Goal: Check status

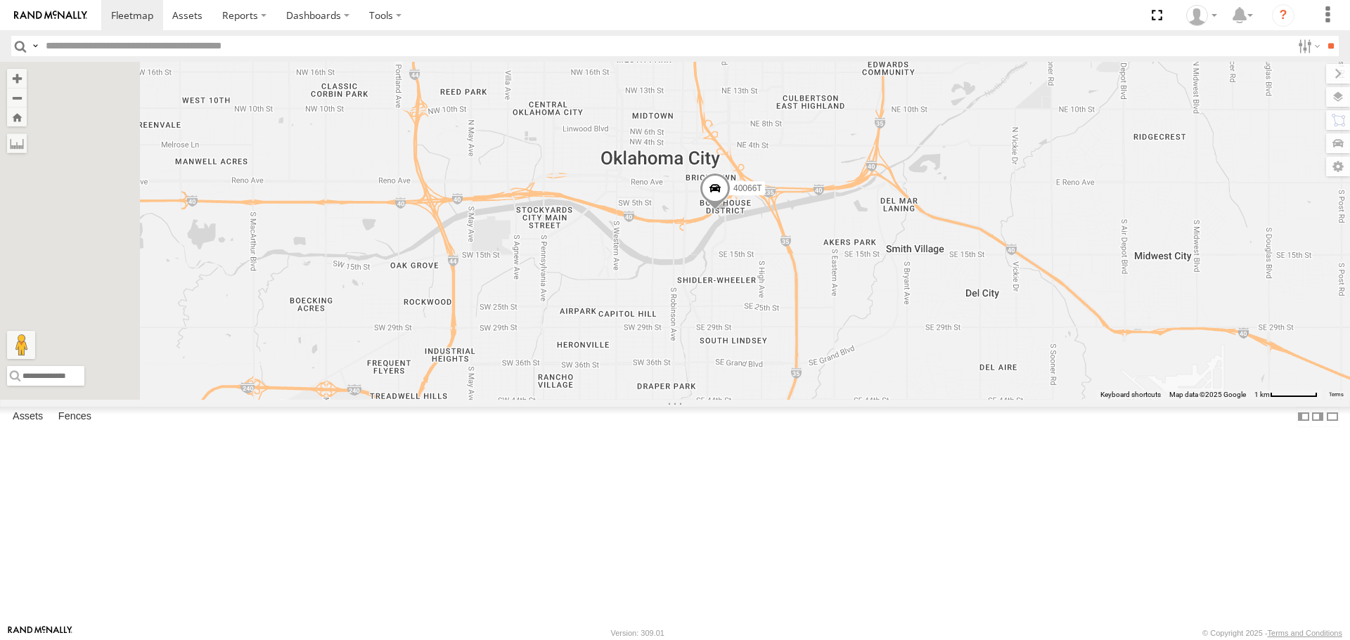
drag, startPoint x: 681, startPoint y: 304, endPoint x: 729, endPoint y: 372, distance: 83.1
click at [729, 372] on div "5216 T3204 40045T T3213 40028T 40022T 5414 87121T 47248T T1816 37123T 40066T 54…" at bounding box center [675, 230] width 1350 height 337
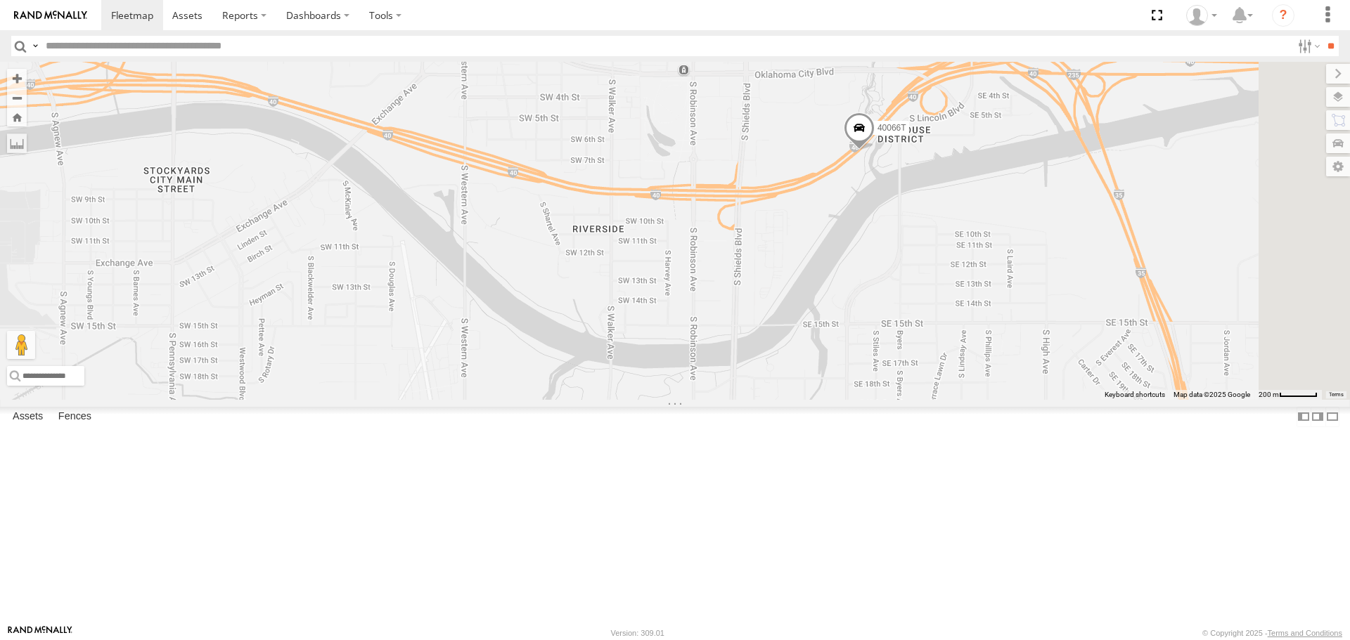
click at [1334, 94] on label at bounding box center [1338, 97] width 24 height 20
click at [0, 0] on span "Basemaps" at bounding box center [0, 0] width 0 height 0
click at [0, 0] on span "Satellite + Roadmap" at bounding box center [0, 0] width 0 height 0
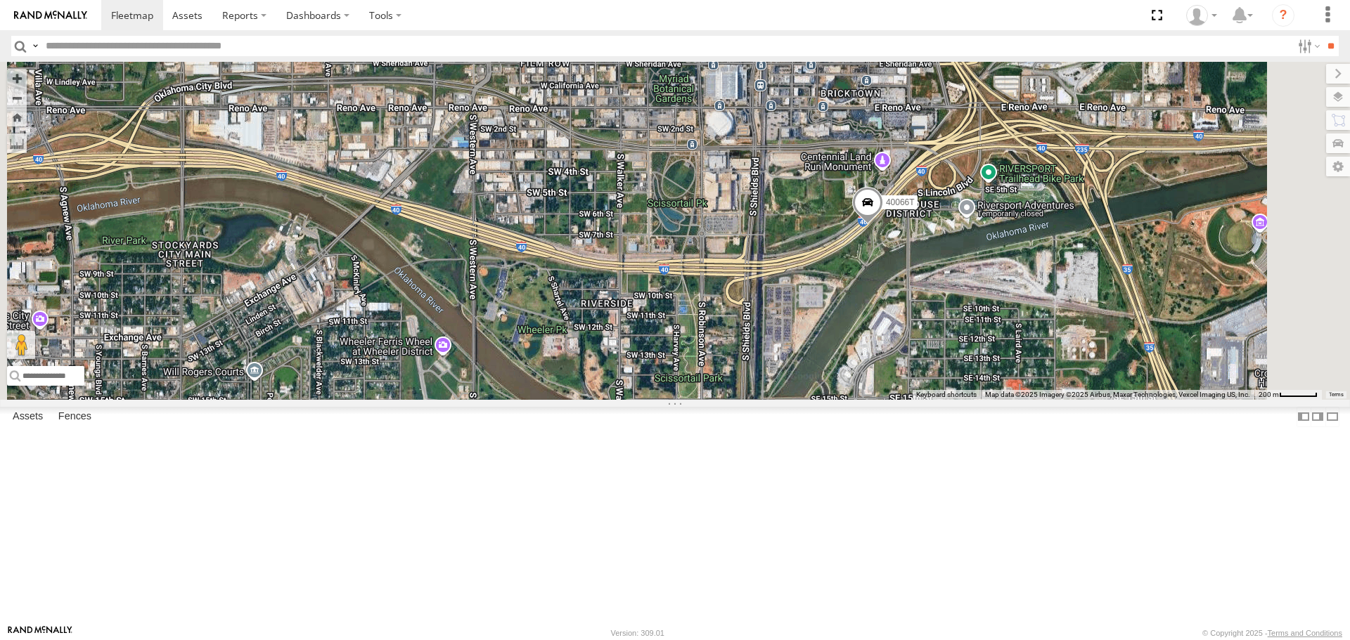
drag, startPoint x: 688, startPoint y: 334, endPoint x: 712, endPoint y: 427, distance: 96.0
click at [713, 399] on div "5216 T3204 40045T T3213 40028T 40022T 5414 87121T 47248T T1816 37123T 40066T 54…" at bounding box center [675, 230] width 1350 height 337
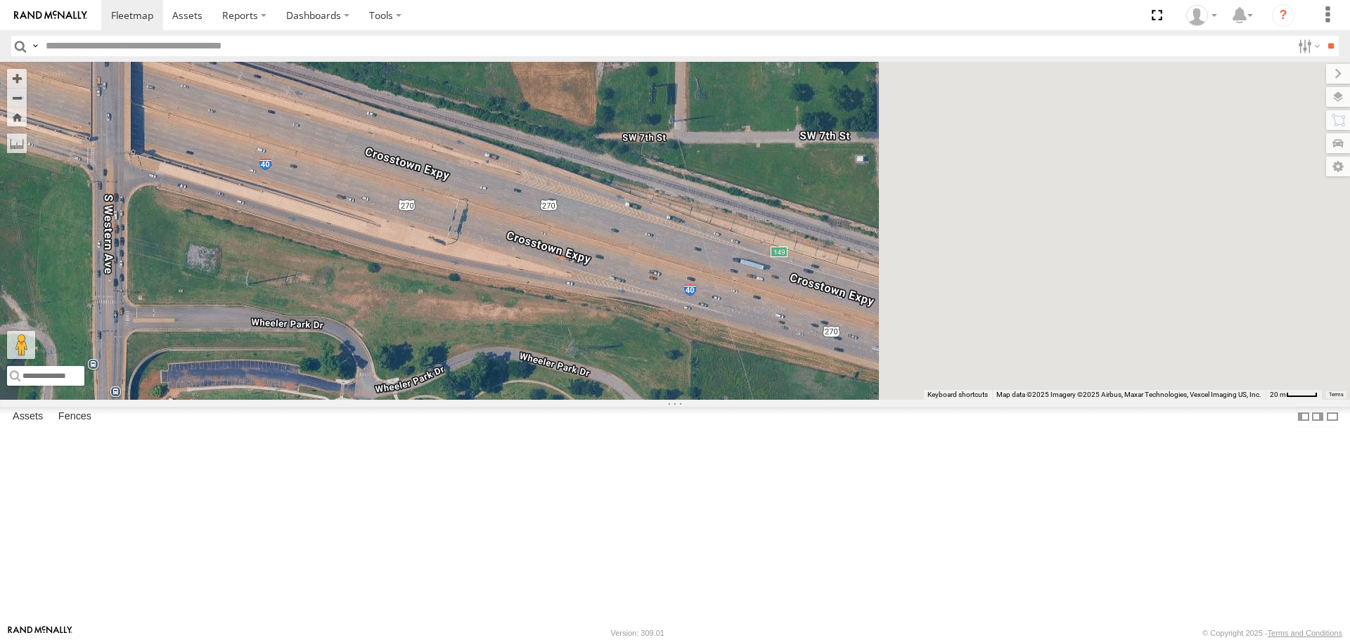
drag, startPoint x: 884, startPoint y: 425, endPoint x: 559, endPoint y: 333, distance: 337.6
click at [559, 333] on div "5216 T3204 40045T T3213 40028T 40022T 5414 87121T 47248T T1816 37123T 40066T 54…" at bounding box center [675, 230] width 1350 height 337
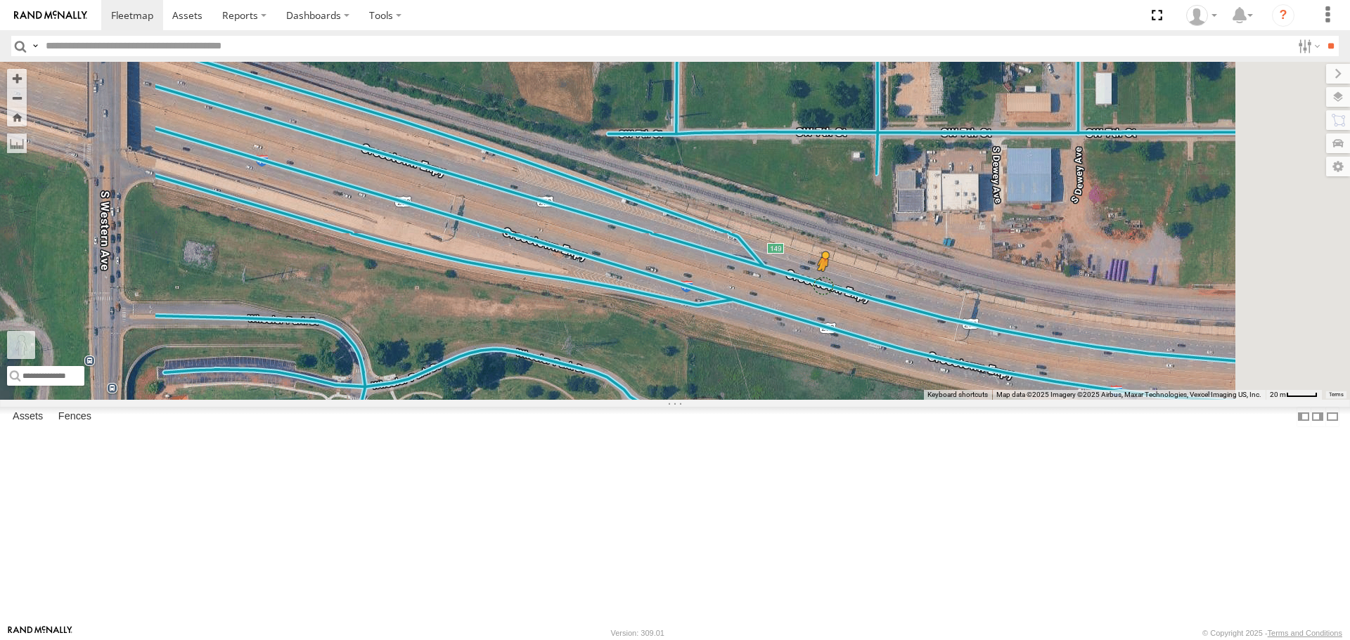
drag, startPoint x: 381, startPoint y: 569, endPoint x: 1000, endPoint y: 397, distance: 642.2
click at [1000, 397] on div "5216 T3204 40045T T3213 40028T 40022T 5414 87121T 47248T T1816 37123T 40066T 54…" at bounding box center [675, 230] width 1350 height 337
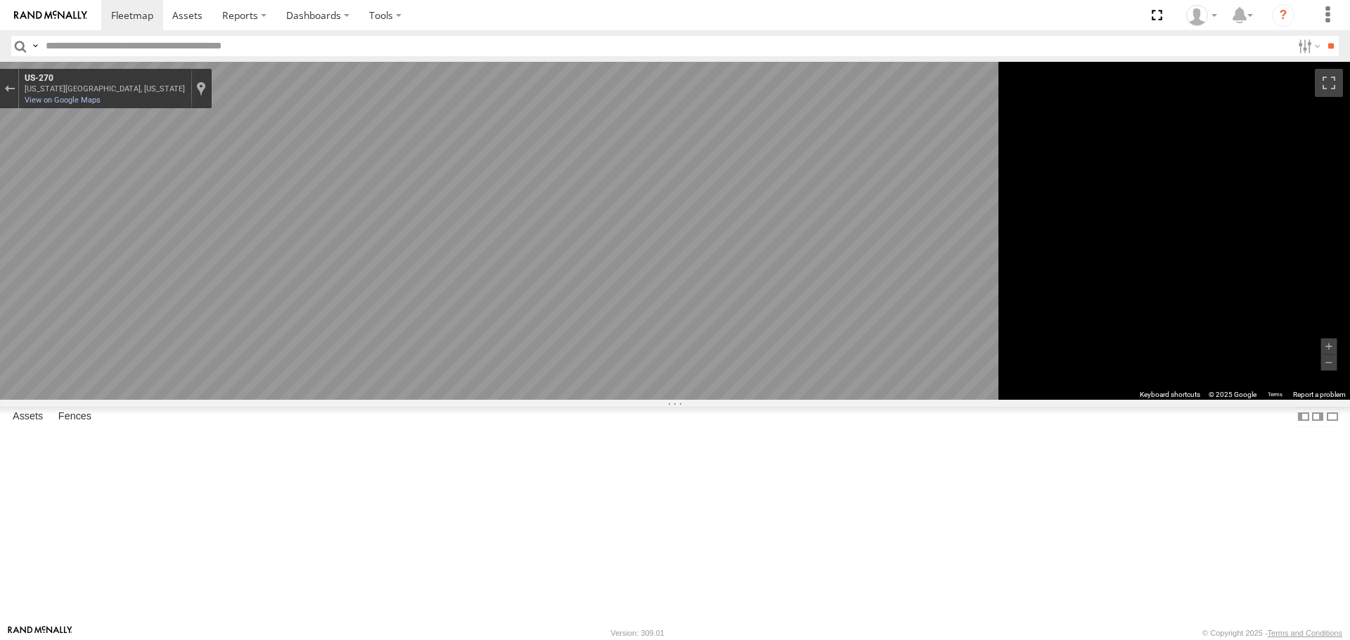
click at [593, 517] on icon "Go East, US-270" at bounding box center [542, 518] width 101 height 33
click at [593, 524] on icon "Go East, US-270" at bounding box center [542, 518] width 101 height 33
click at [15, 92] on div "Exit the Street View" at bounding box center [9, 88] width 11 height 8
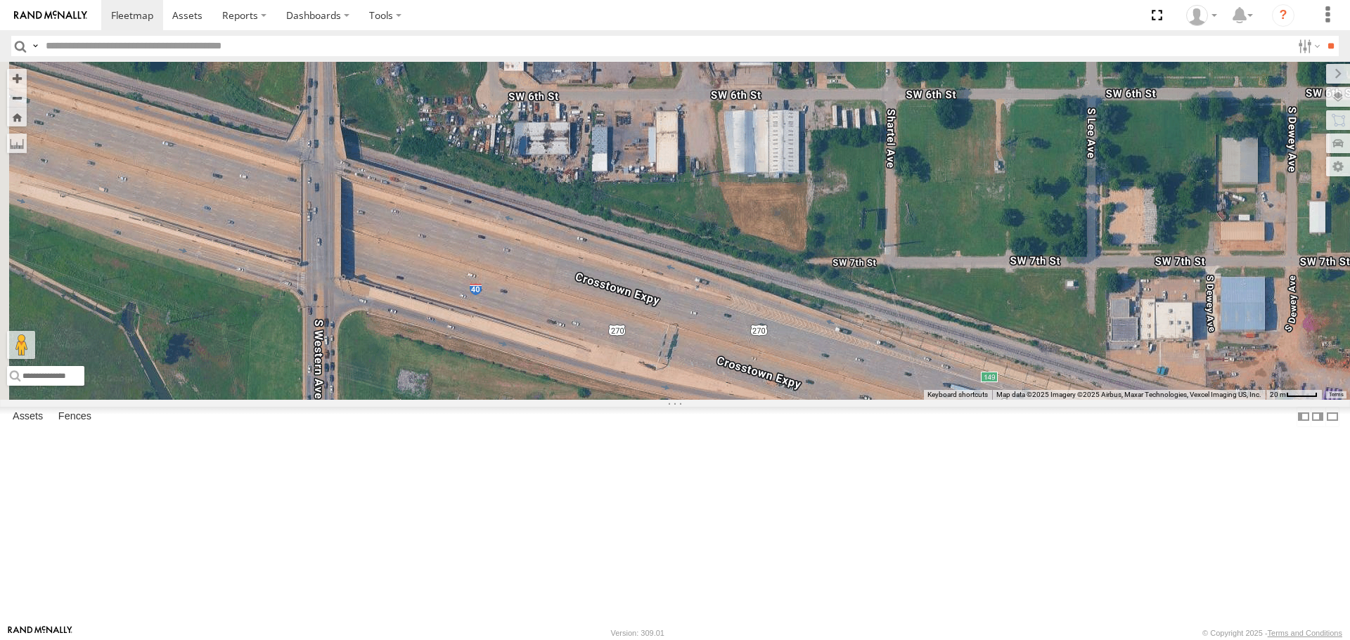
drag, startPoint x: 814, startPoint y: 418, endPoint x: 876, endPoint y: 458, distance: 74.1
click at [876, 399] on div "5216 T3204 40045T T3213 40028T 40022T 5414 87121T 47248T T1816 37123T 40066T 54…" at bounding box center [675, 230] width 1350 height 337
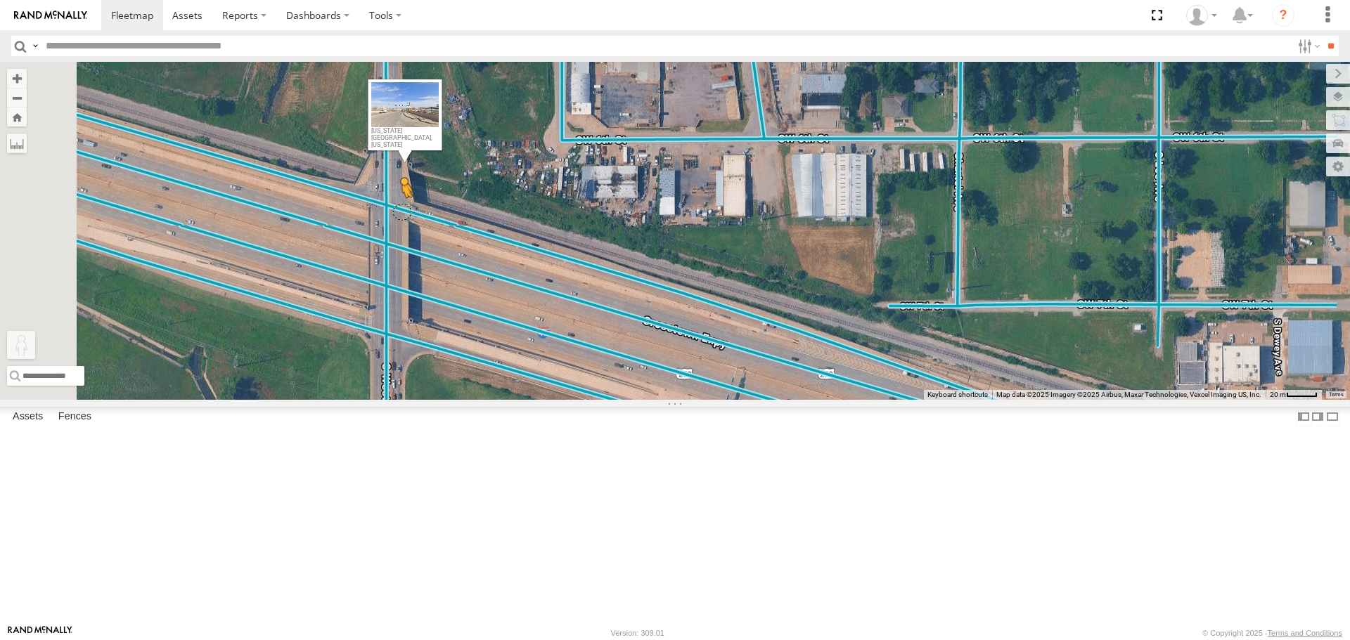
drag, startPoint x: 386, startPoint y: 563, endPoint x: 577, endPoint y: 321, distance: 308.3
click at [578, 322] on div "5216 T3204 40045T T3213 40028T 40022T 5414 87121T 47248T T1816 37123T 40066T 54…" at bounding box center [675, 230] width 1350 height 337
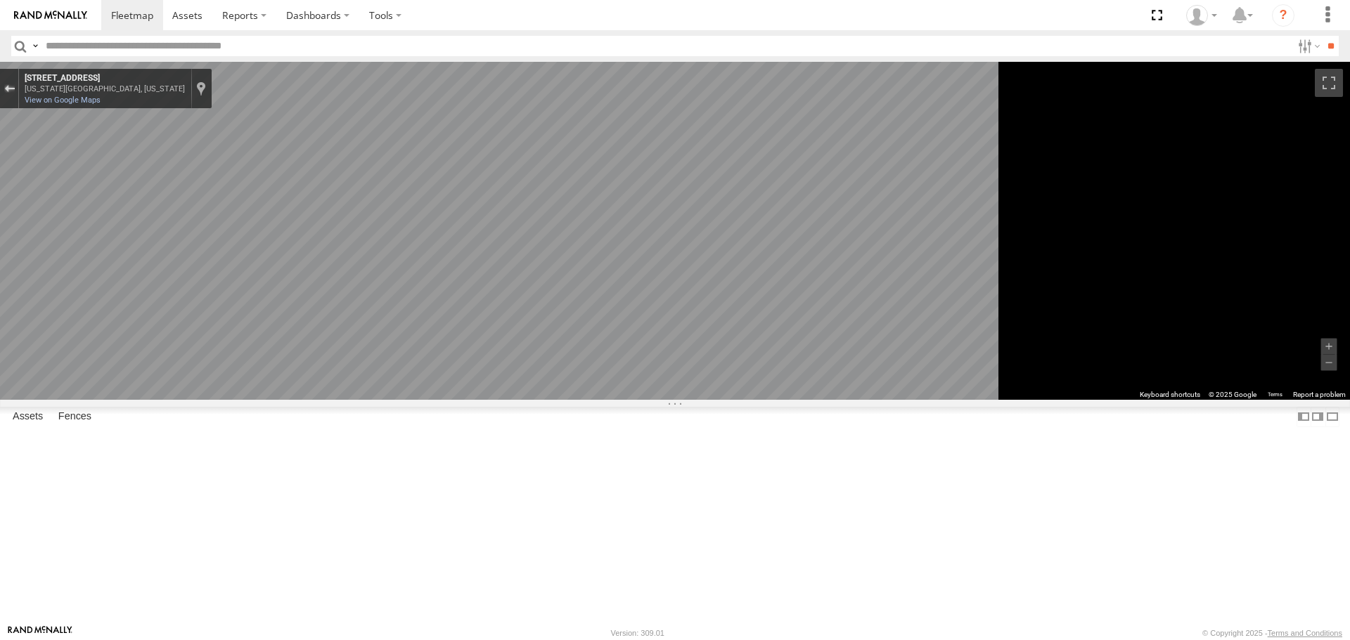
click at [15, 89] on div "Exit the Street View" at bounding box center [9, 88] width 11 height 8
